Goal: Find specific page/section: Find specific page/section

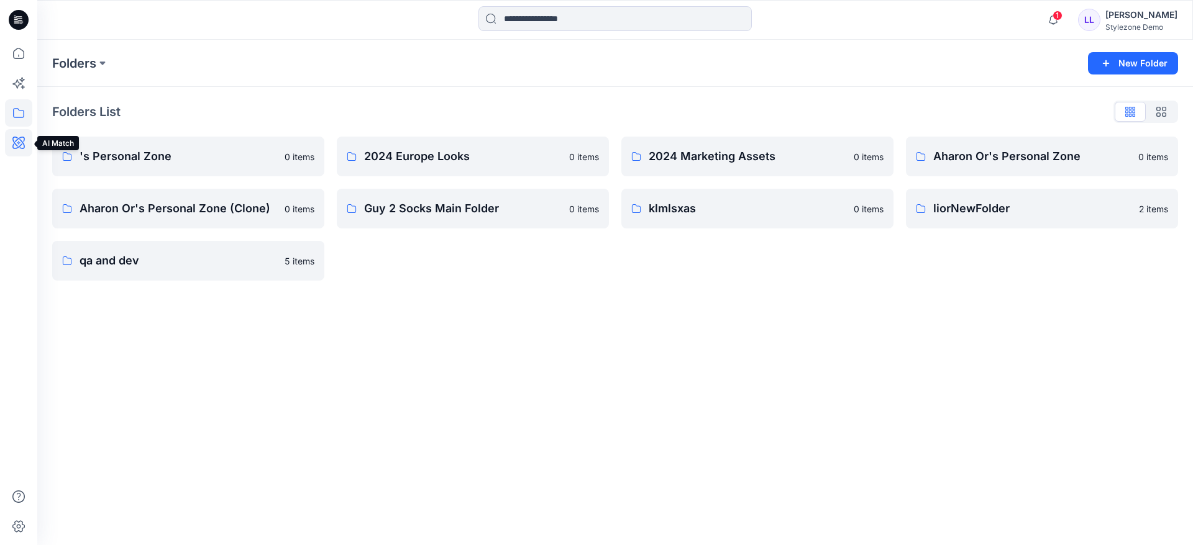
click at [22, 143] on icon at bounding box center [18, 142] width 27 height 27
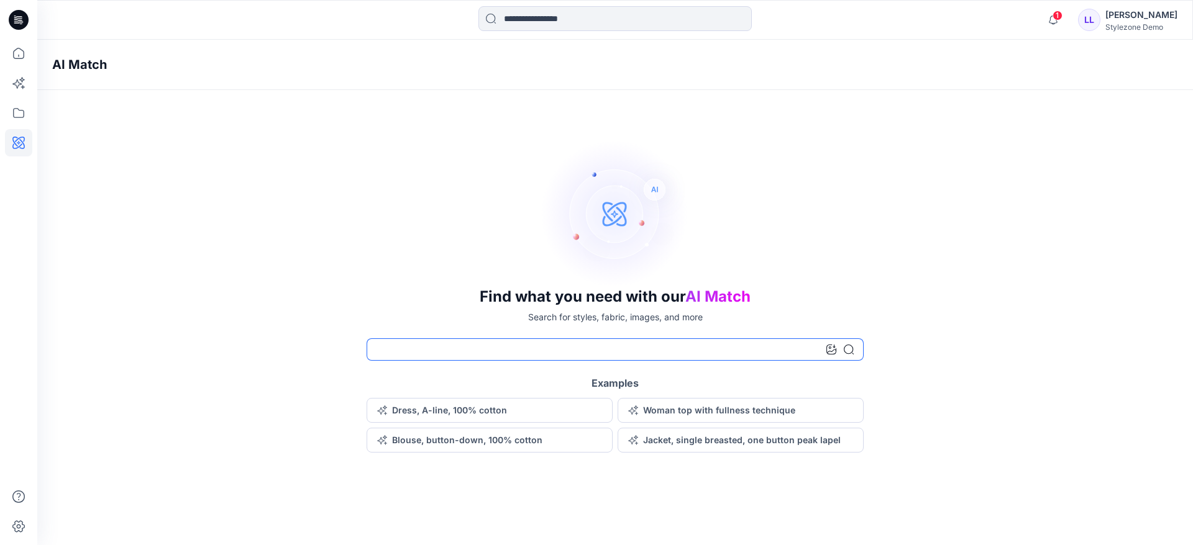
click at [417, 352] on input at bounding box center [614, 350] width 497 height 22
type input "*******"
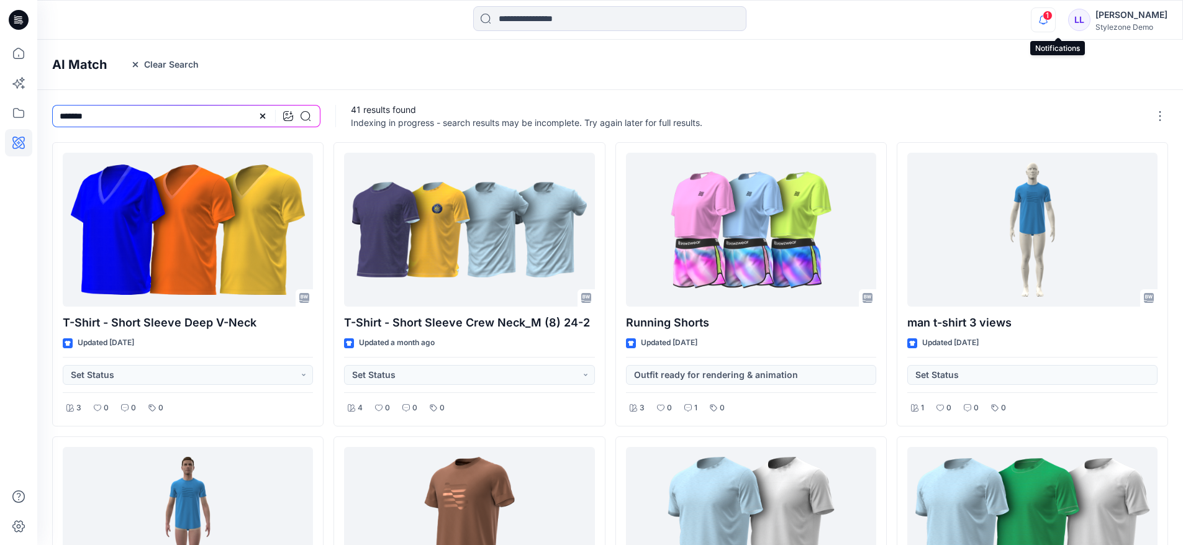
click at [1055, 22] on icon "button" at bounding box center [1044, 19] width 24 height 25
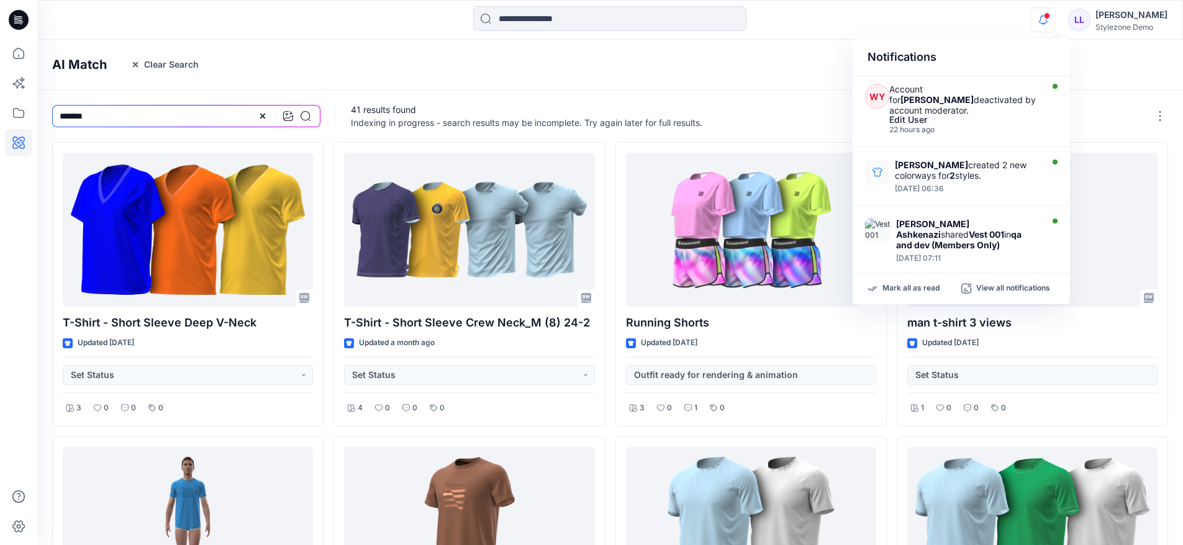
drag, startPoint x: 1055, startPoint y: 22, endPoint x: 975, endPoint y: 9, distance: 80.5
click at [975, 9] on div "Notifications WY Account for [PERSON_NAME] deactivated by account moderator. Ed…" at bounding box center [609, 19] width 1145 height 27
click at [912, 286] on p "Mark all as read" at bounding box center [911, 288] width 57 height 11
click at [947, 10] on div "Notifications WY Account for [PERSON_NAME] deactivated by account moderator. Ed…" at bounding box center [609, 19] width 1145 height 27
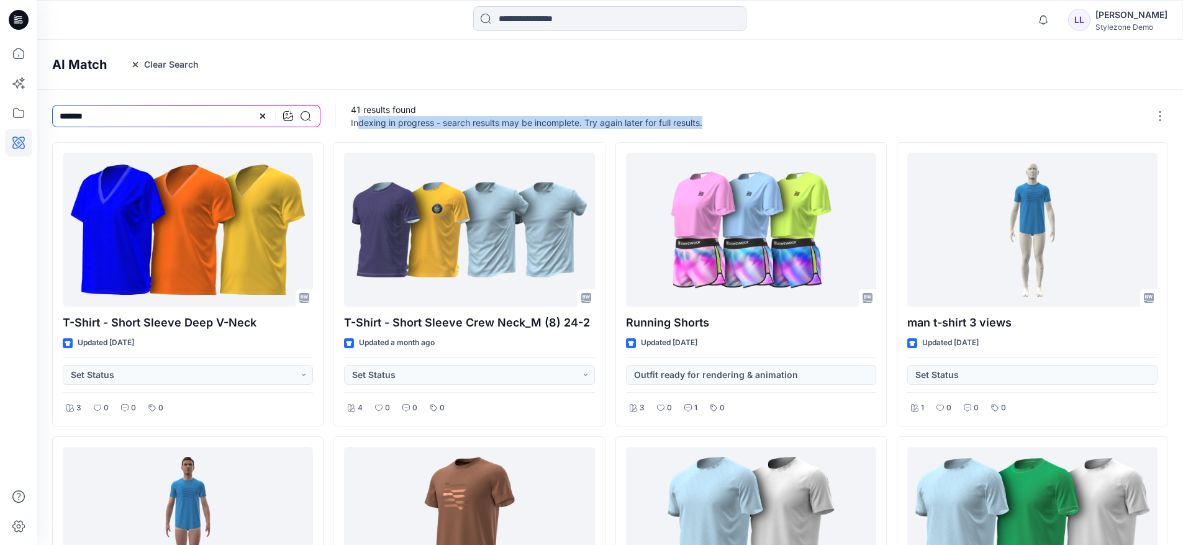
drag, startPoint x: 704, startPoint y: 123, endPoint x: 357, endPoint y: 127, distance: 347.8
click at [357, 127] on p "Indexing in progress - search results may be incomplete. Try again later for fu…" at bounding box center [527, 122] width 352 height 13
click at [366, 123] on p "Indexing in progress - search results may be incomplete. Try again later for fu…" at bounding box center [527, 122] width 352 height 13
drag, startPoint x: 699, startPoint y: 122, endPoint x: 348, endPoint y: 124, distance: 351.6
click at [348, 124] on div "41 results found Indexing in progress - search results may be incomplete. Try a…" at bounding box center [760, 116] width 849 height 52
